Goal: Transaction & Acquisition: Obtain resource

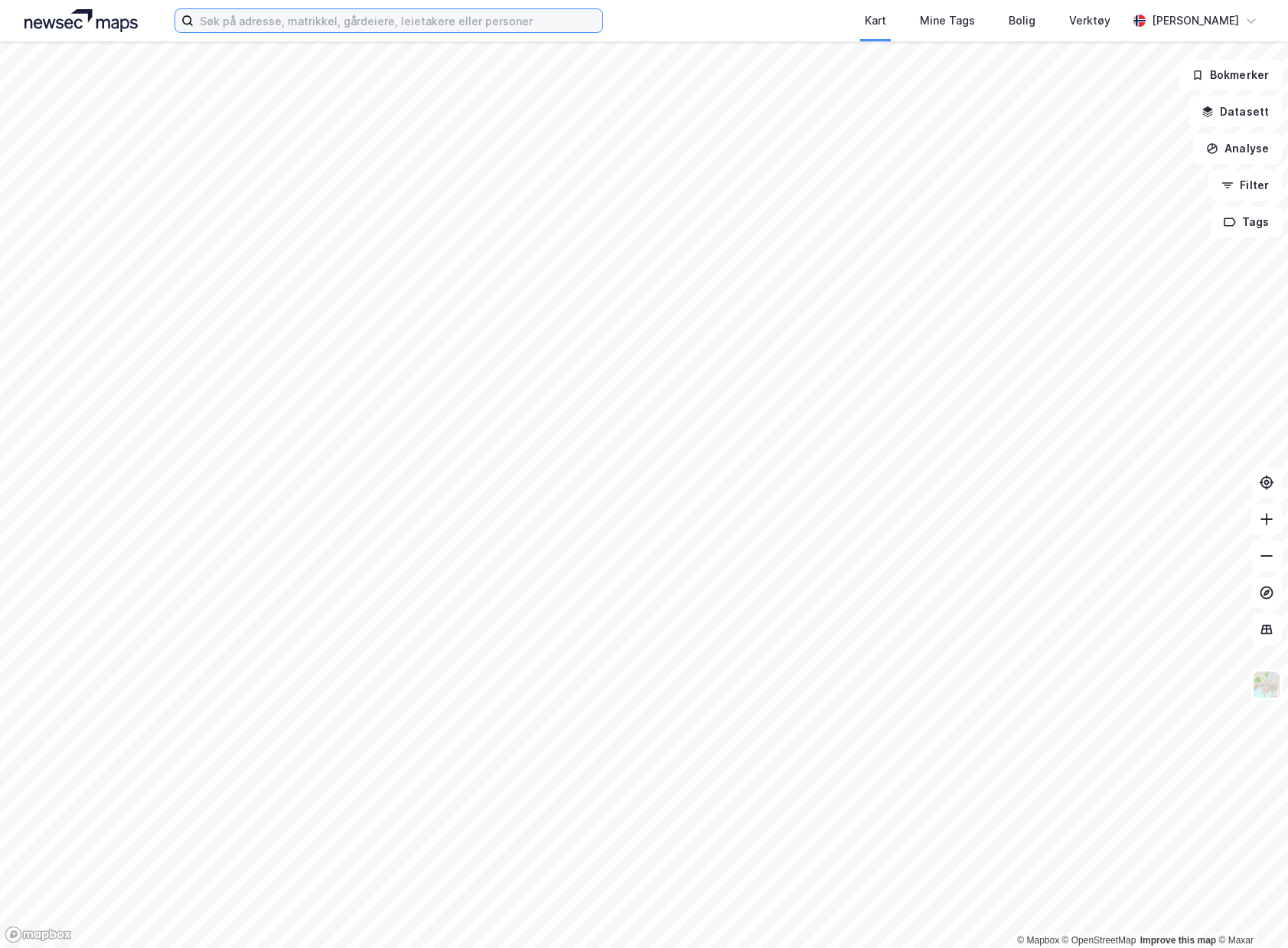
click at [484, 22] on input at bounding box center [398, 20] width 409 height 23
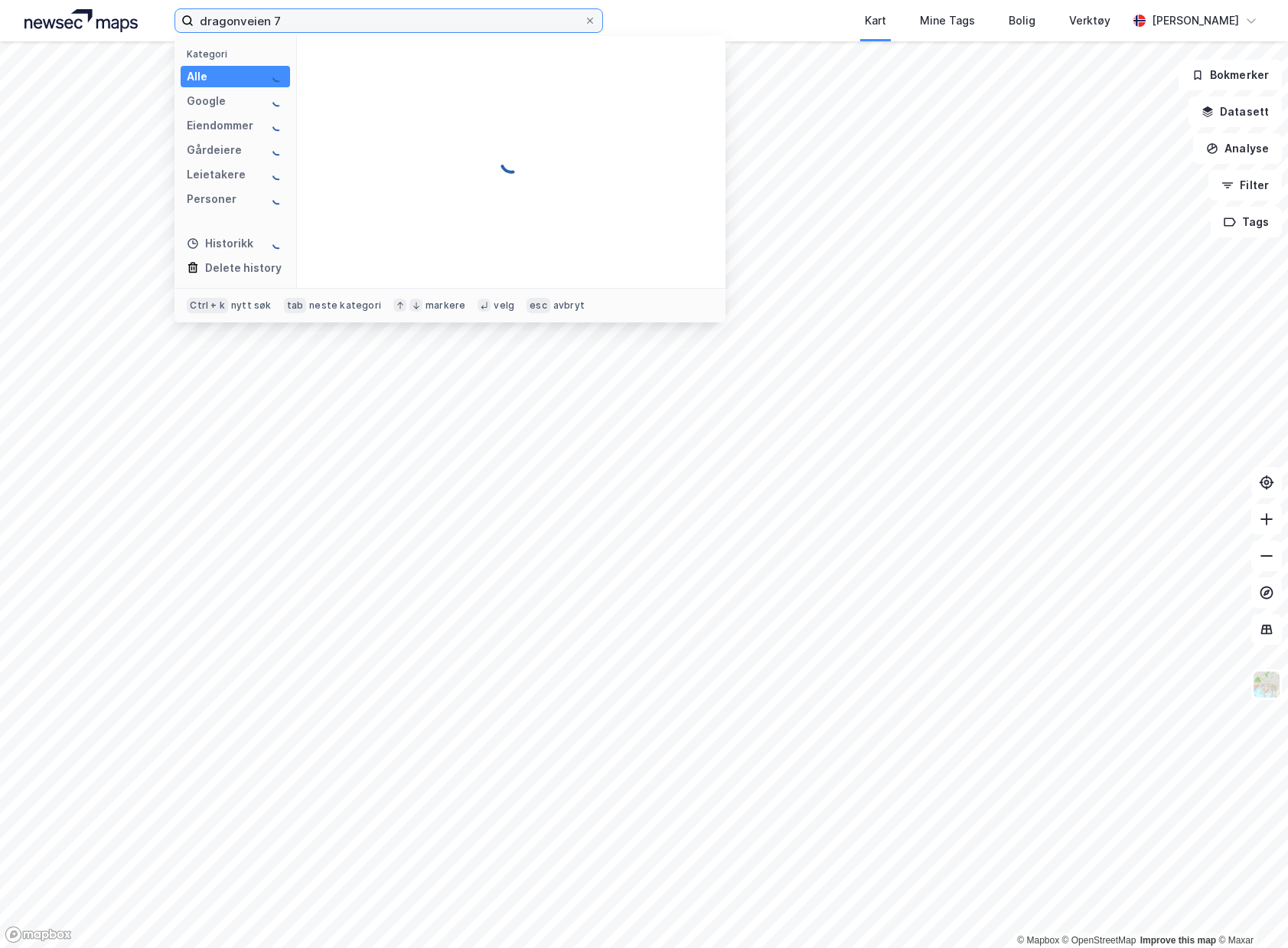
type input "dragonveien 7"
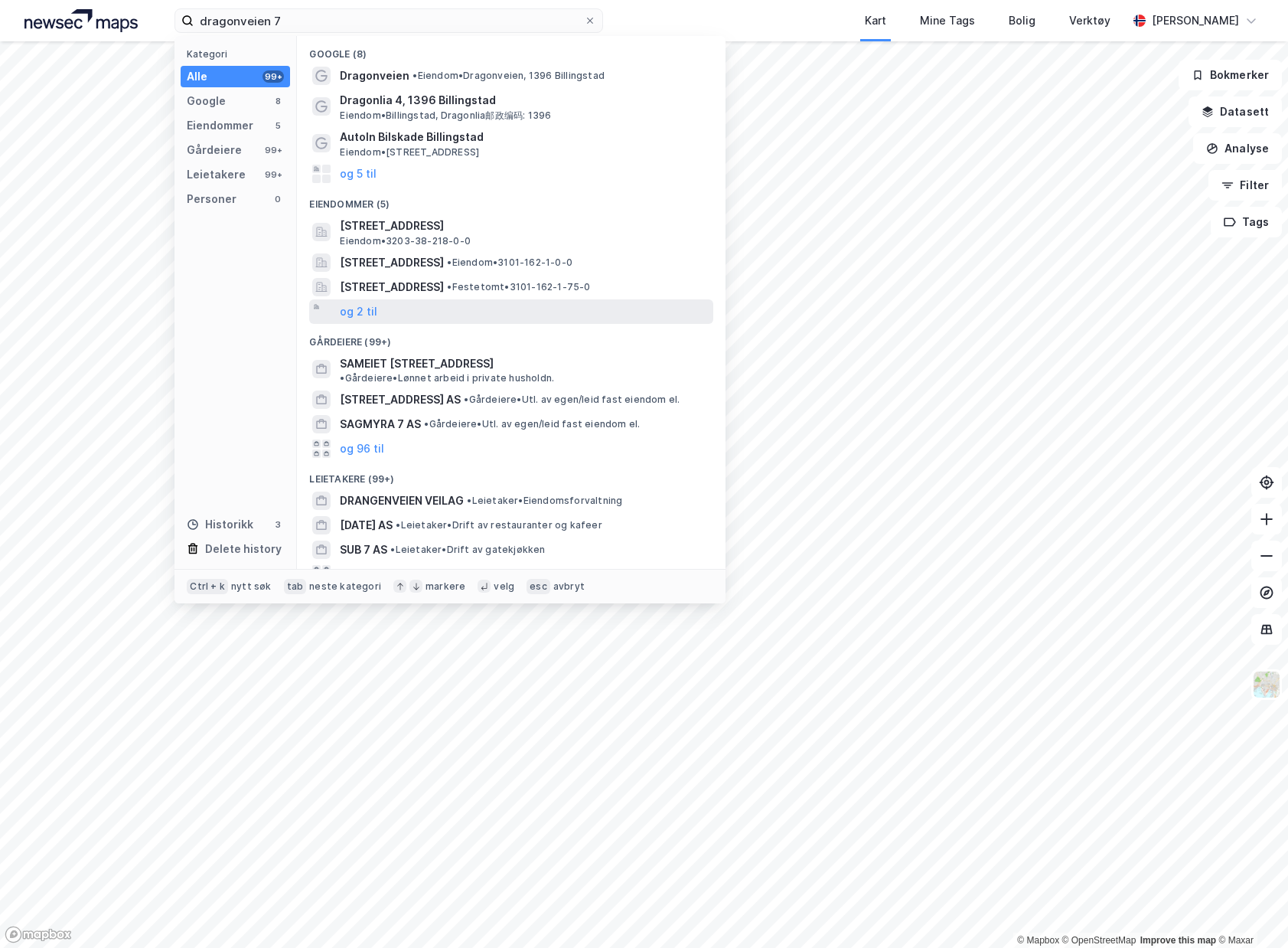
click at [398, 312] on div "og 2 til" at bounding box center [512, 311] width 404 height 25
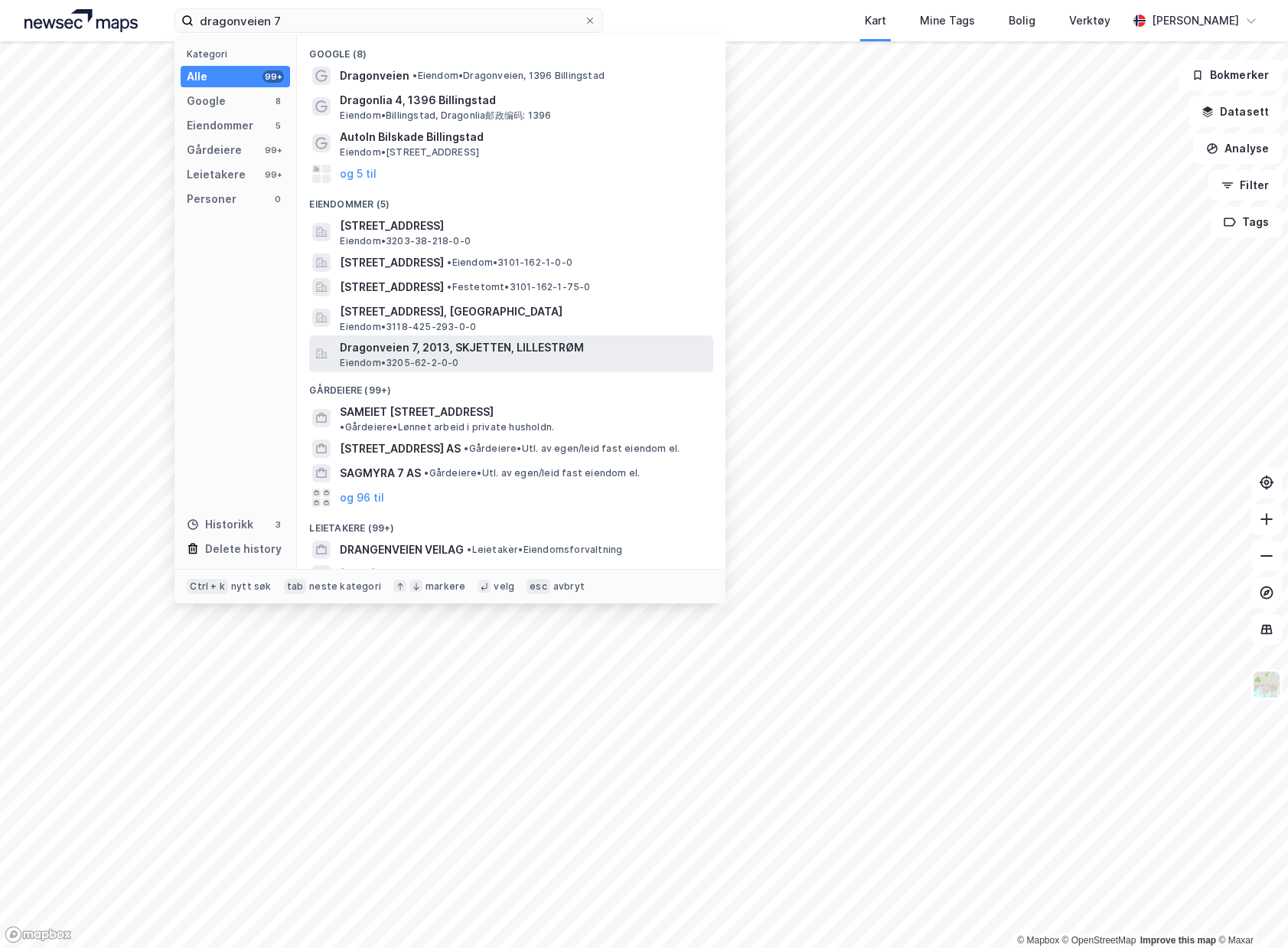
click at [586, 346] on span "Dragonveien 7, 2013, SKJETTEN, LILLESTRØM" at bounding box center [524, 347] width 367 height 18
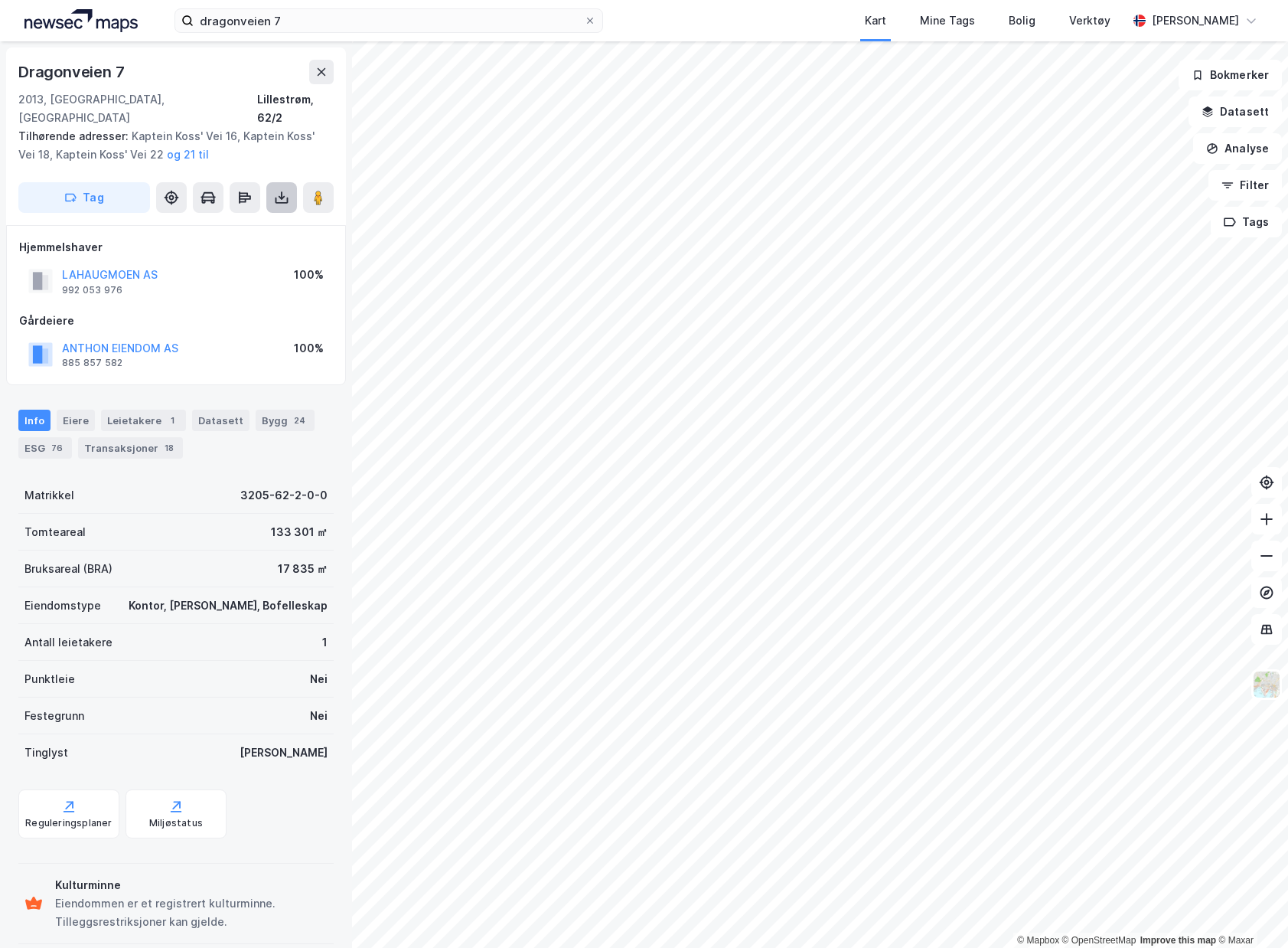
click at [274, 182] on button at bounding box center [281, 197] width 30 height 30
click at [269, 216] on div "Last ned grunnbok" at bounding box center [215, 228] width 163 height 25
click at [282, 246] on div "Last ned matrikkelrapport" at bounding box center [224, 252] width 126 height 12
click at [250, 246] on div "Last ned matrikkelrapport" at bounding box center [224, 252] width 126 height 12
